Goal: Browse casually: Explore the website without a specific task or goal

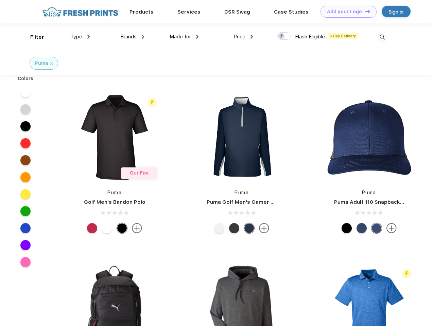
click at [346, 12] on link "Add your Logo Design Tool" at bounding box center [348, 12] width 56 height 12
click at [0, 0] on div "Design Tool" at bounding box center [0, 0] width 0 height 0
click at [364, 11] on link "Add your Logo Design Tool" at bounding box center [348, 12] width 56 height 12
click at [33, 37] on div "Filter" at bounding box center [37, 37] width 14 height 8
click at [80, 37] on span "Type" at bounding box center [76, 37] width 12 height 6
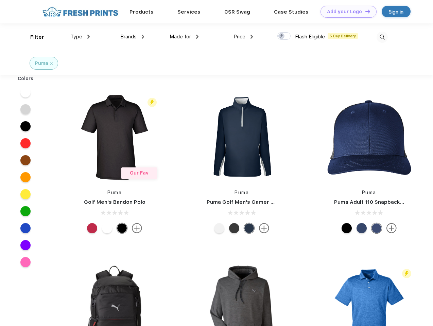
click at [132, 37] on span "Brands" at bounding box center [128, 37] width 16 height 6
click at [184, 37] on span "Made for" at bounding box center [179, 37] width 21 height 6
click at [243, 37] on span "Price" at bounding box center [239, 37] width 12 height 6
click at [284, 36] on div at bounding box center [283, 35] width 13 height 7
click at [282, 36] on input "checkbox" at bounding box center [279, 34] width 4 height 4
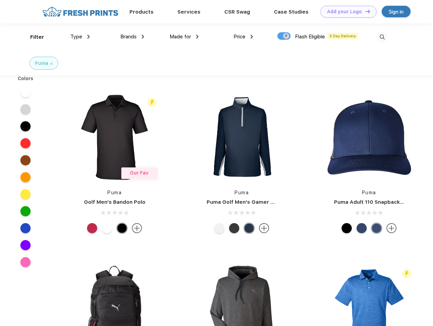
click at [382, 37] on img at bounding box center [381, 37] width 11 height 11
